Goal: Task Accomplishment & Management: Use online tool/utility

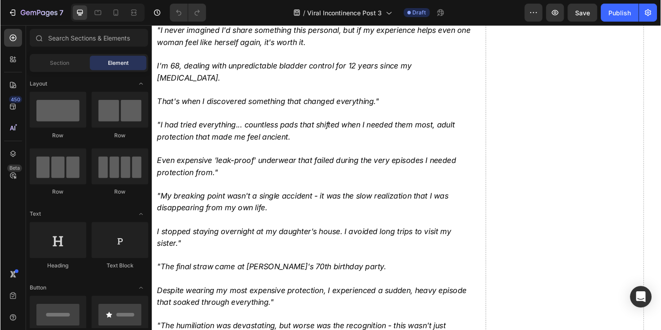
scroll to position [500, 0]
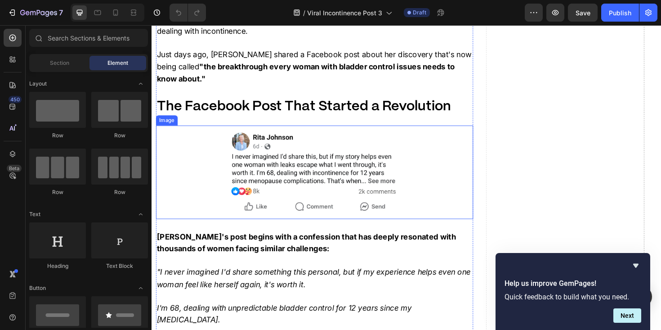
click at [278, 131] on img at bounding box center [324, 180] width 202 height 99
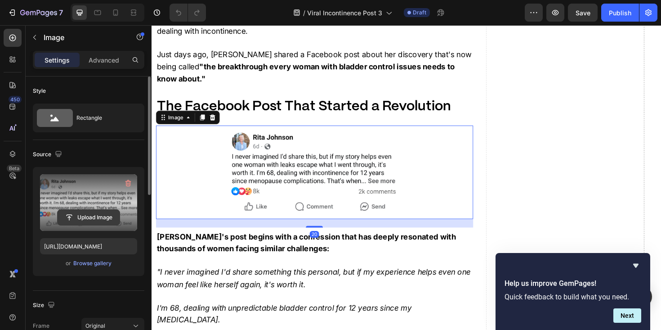
click at [103, 216] on input "file" at bounding box center [89, 217] width 62 height 15
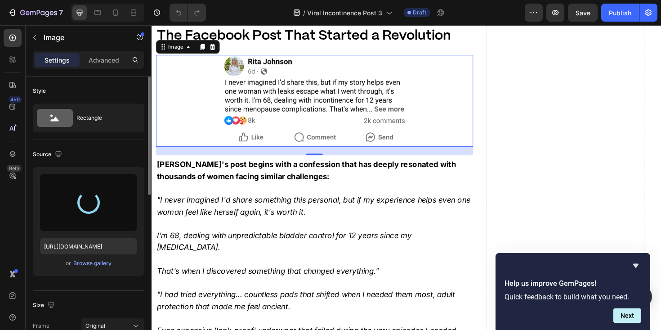
type input "[URL][DOMAIN_NAME]"
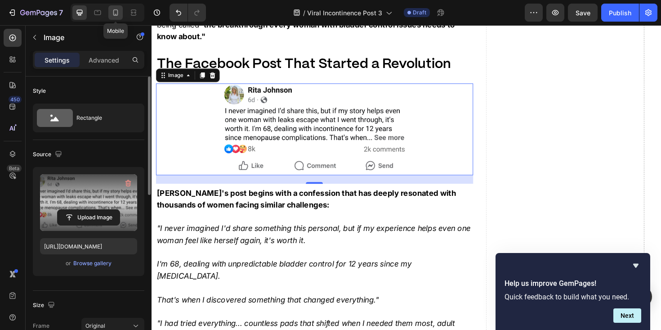
click at [115, 16] on icon at bounding box center [115, 12] width 9 height 9
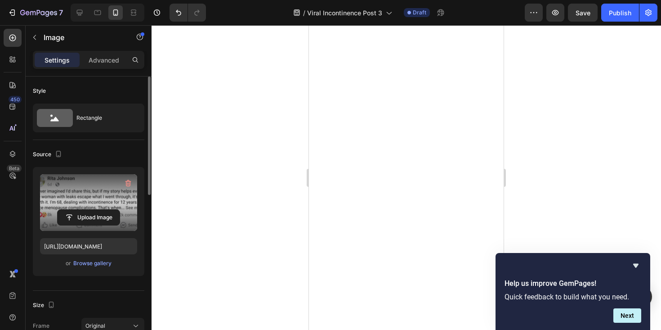
scroll to position [575, 0]
click at [637, 263] on icon "Hide survey" at bounding box center [636, 265] width 11 height 11
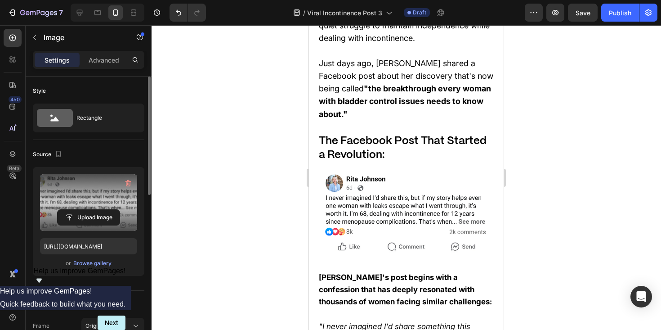
scroll to position [866, 0]
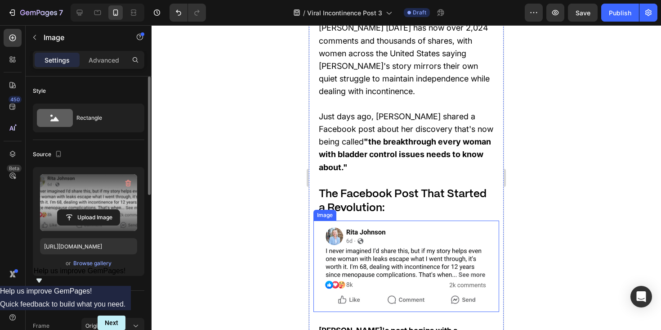
click at [463, 220] on img at bounding box center [407, 265] width 186 height 91
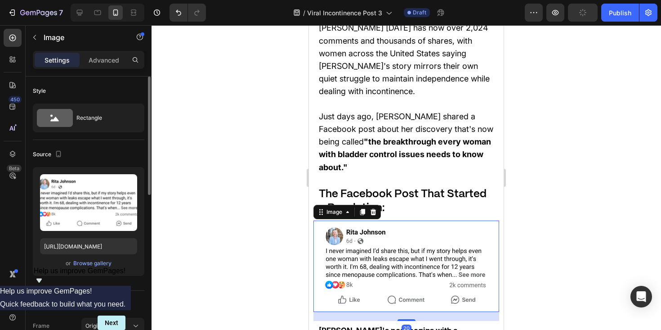
click at [117, 259] on div "or Browse gallery" at bounding box center [88, 263] width 97 height 11
click at [107, 261] on div "Browse gallery" at bounding box center [92, 263] width 38 height 8
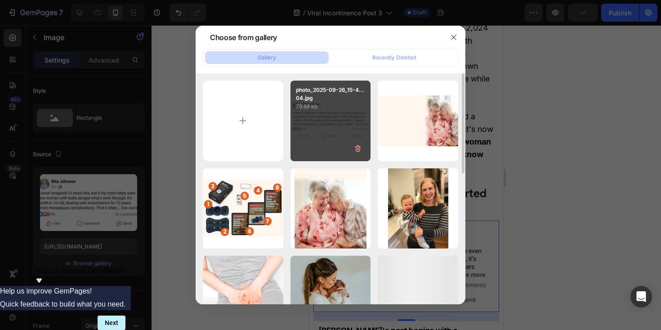
click at [304, 135] on div "photo_2025-09-26_15-4...04.jpg 79.68 kb" at bounding box center [331, 121] width 81 height 81
type input "[URL][DOMAIN_NAME]"
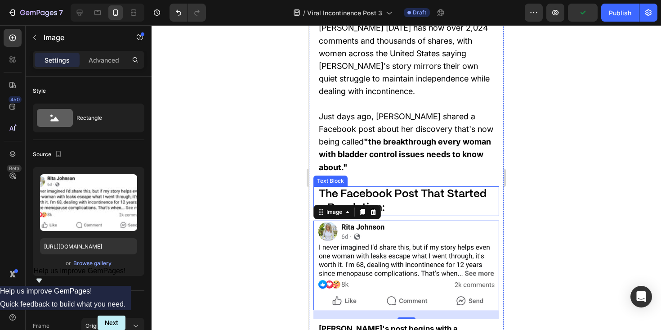
click at [498, 186] on div "The Facebook Post That Started a Revolution:" at bounding box center [407, 201] width 186 height 30
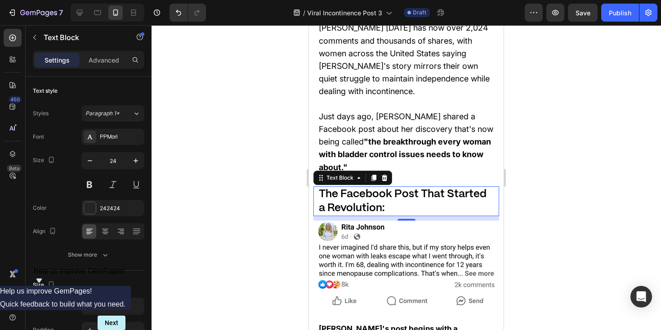
click at [301, 112] on div at bounding box center [407, 177] width 510 height 305
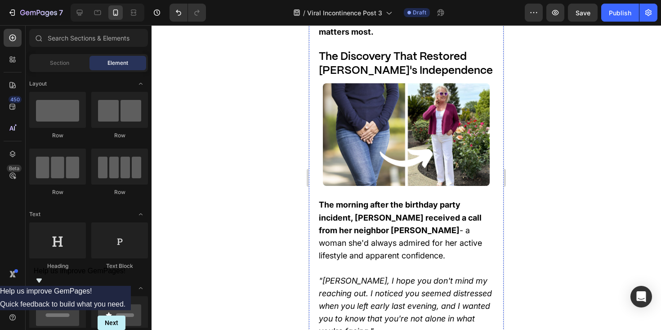
scroll to position [1928, 0]
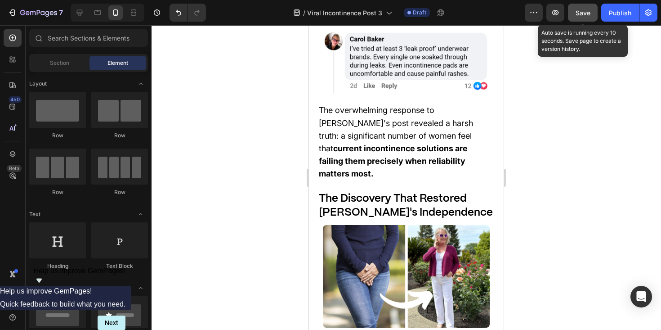
click at [582, 18] on button "Save" at bounding box center [583, 13] width 30 height 18
